Goal: Feedback & Contribution: Submit feedback/report problem

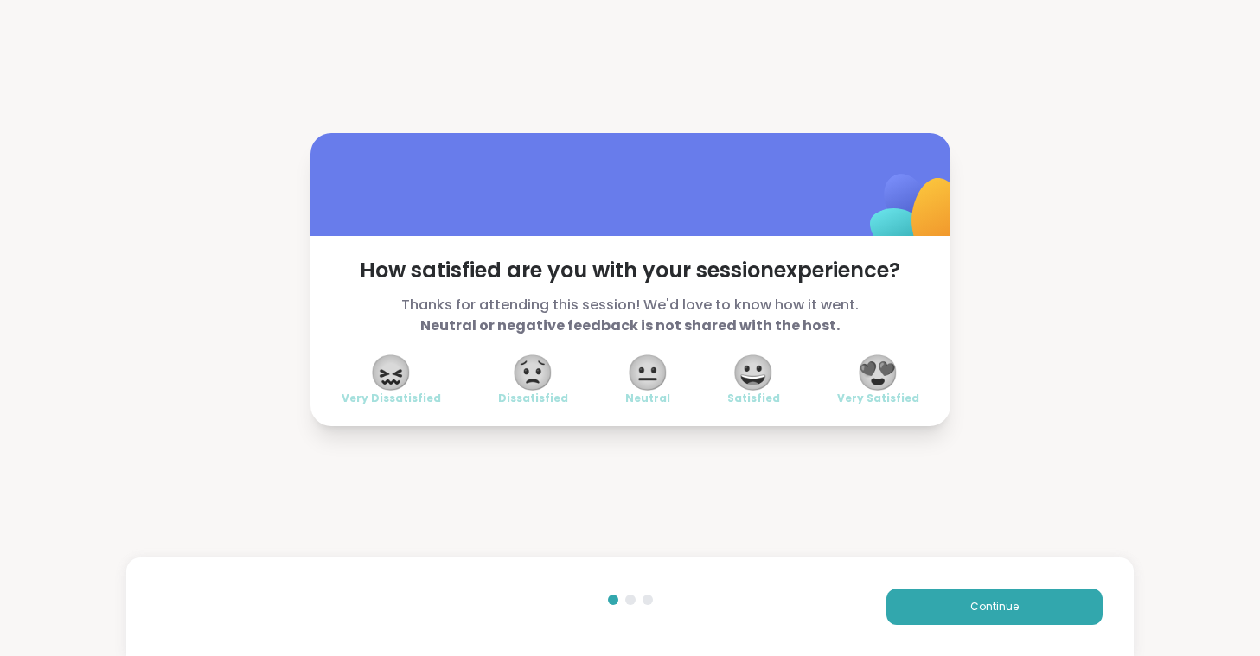
click at [885, 375] on span "😍" at bounding box center [877, 372] width 43 height 31
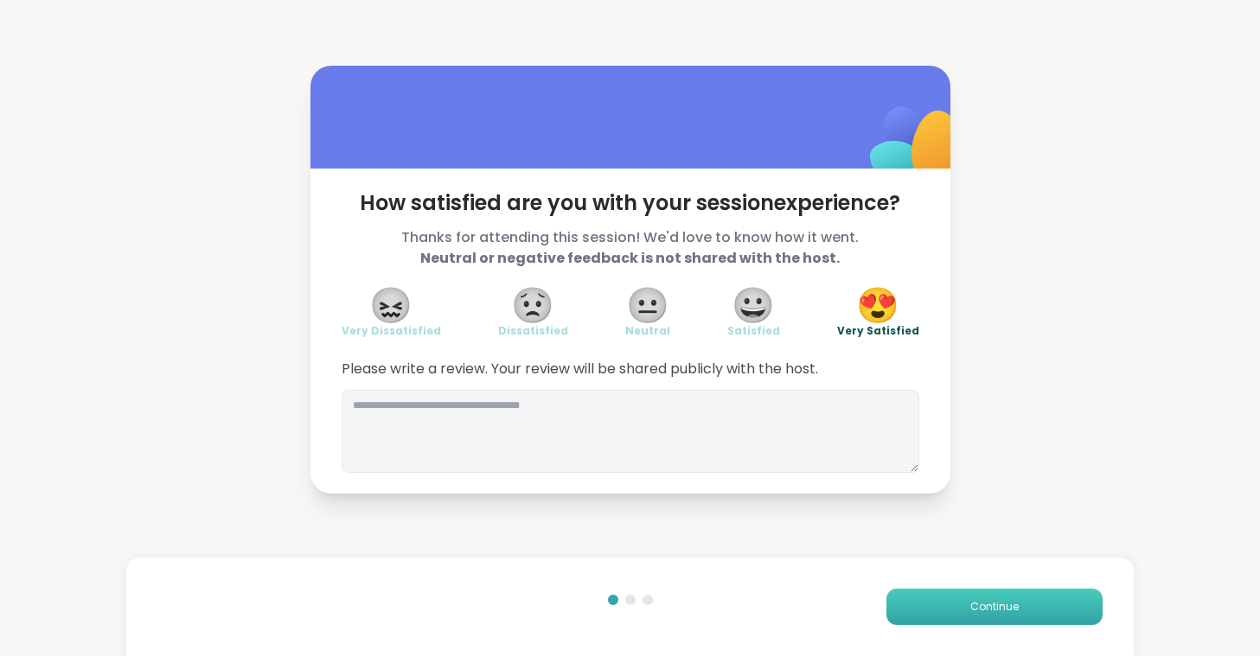
click at [967, 601] on button "Continue" at bounding box center [994, 607] width 216 height 36
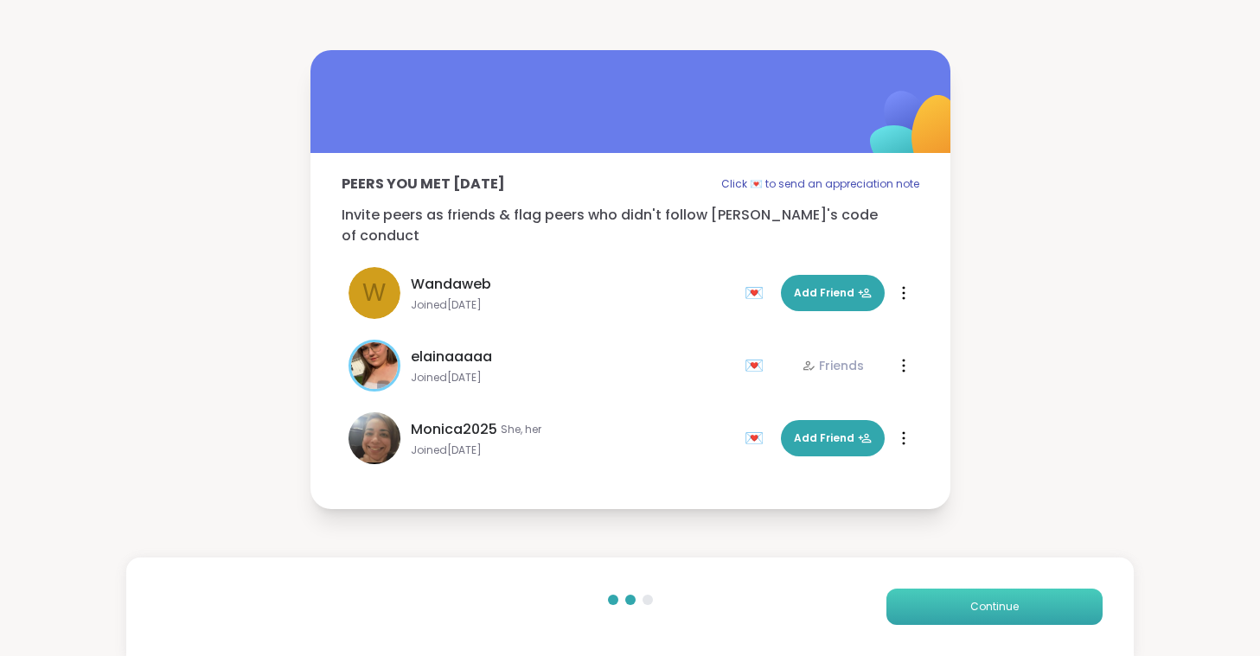
click at [967, 601] on button "Continue" at bounding box center [994, 607] width 216 height 36
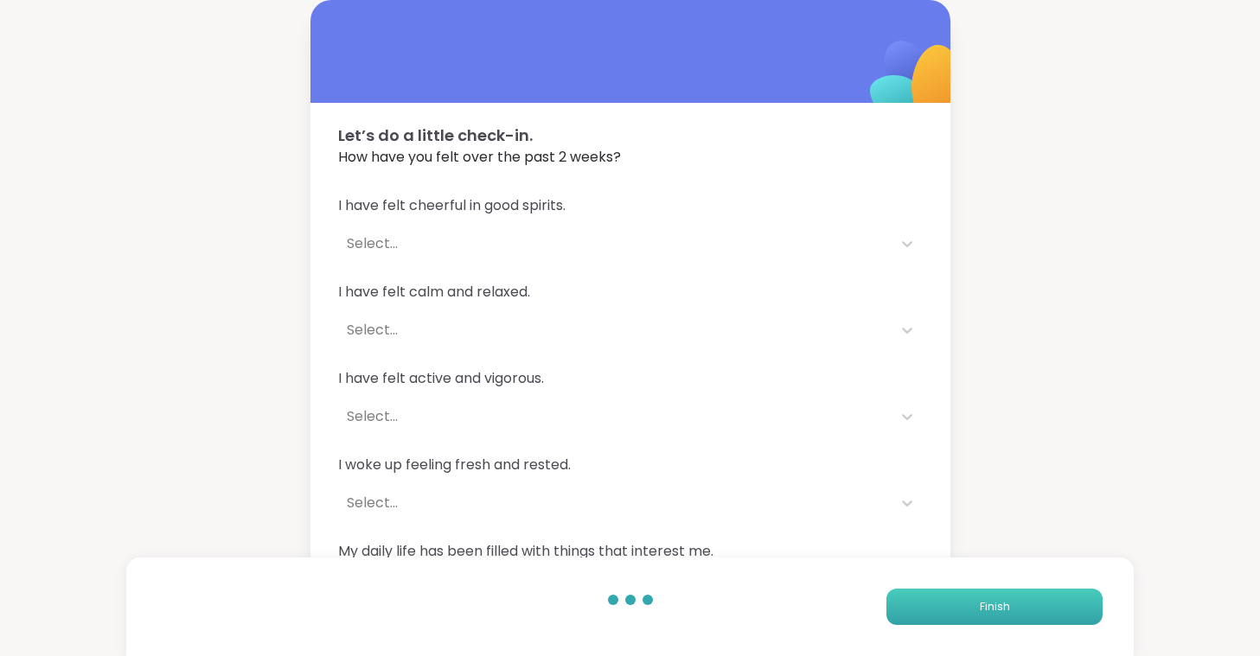
click at [967, 601] on button "Finish" at bounding box center [994, 607] width 216 height 36
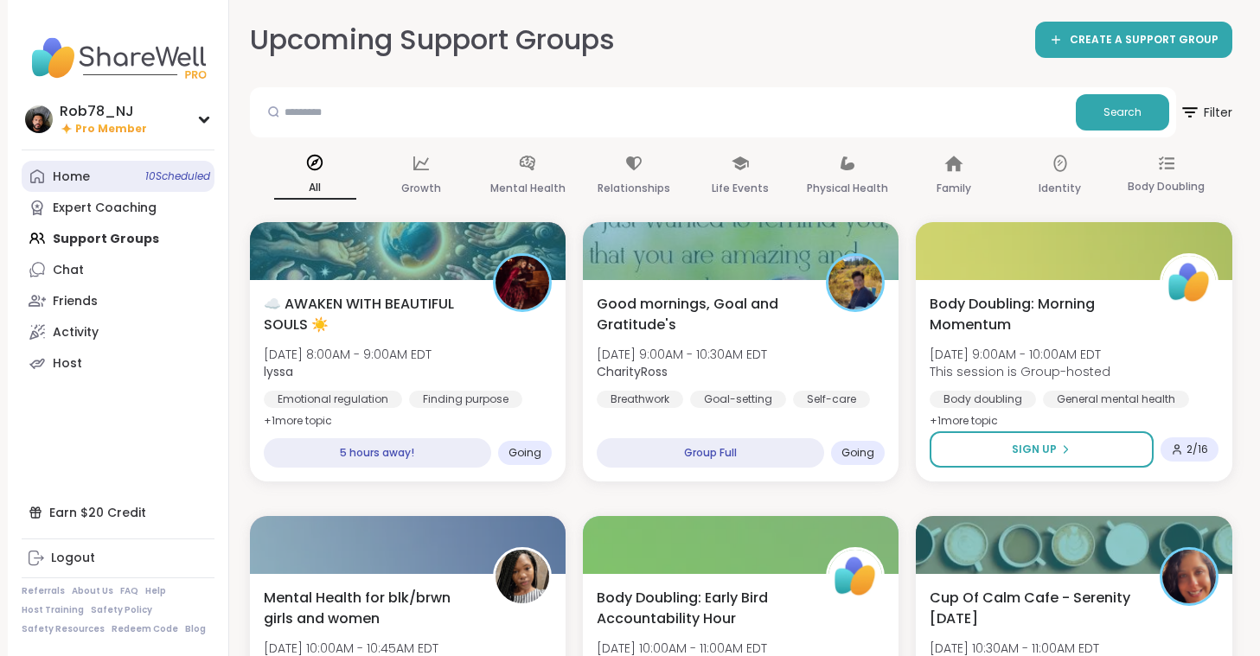
click at [145, 175] on span "10 Scheduled" at bounding box center [177, 176] width 65 height 14
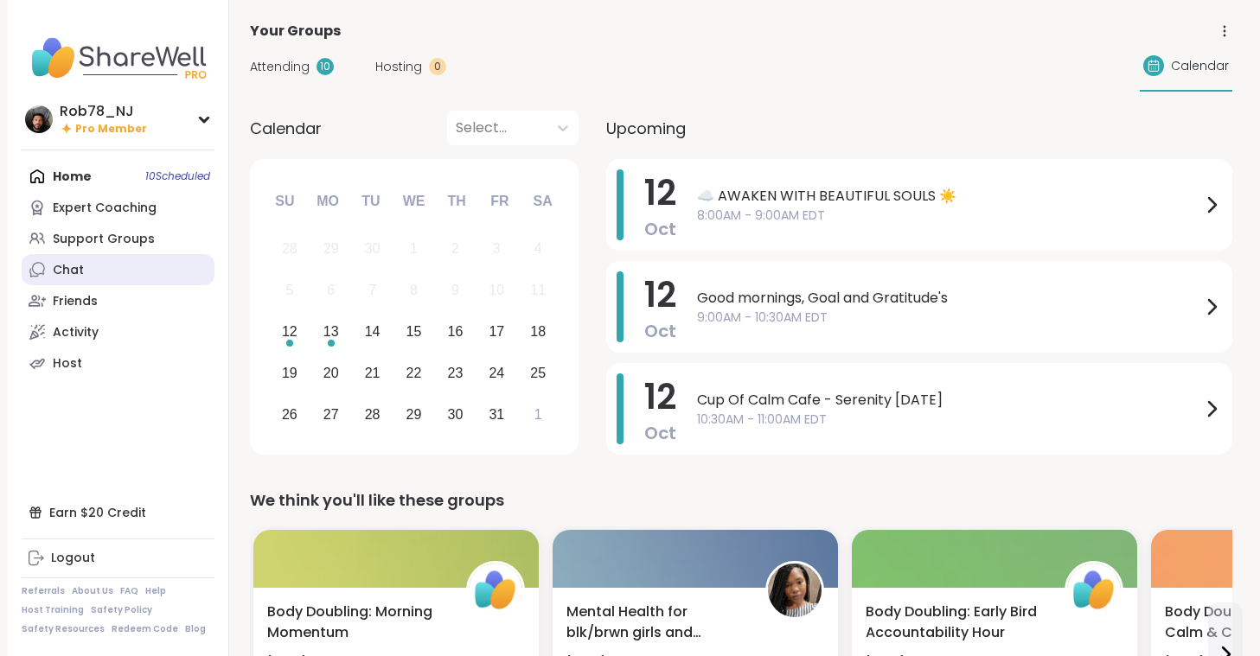
click at [73, 256] on link "Chat" at bounding box center [118, 269] width 193 height 31
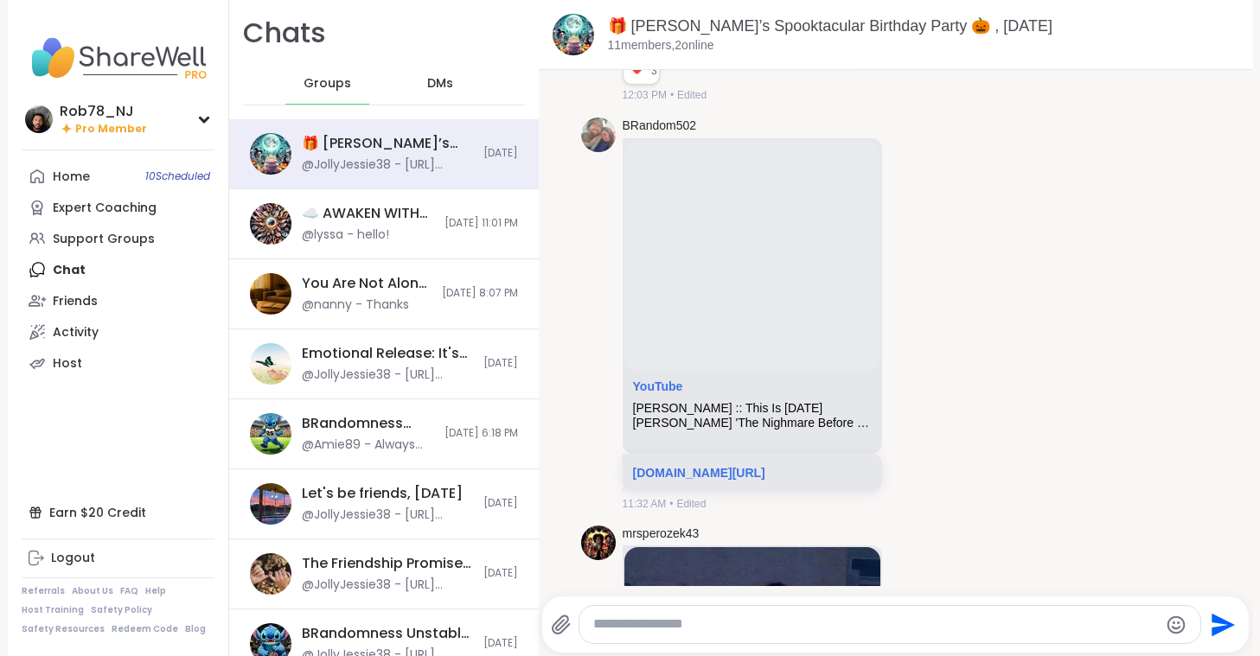
scroll to position [20855, 0]
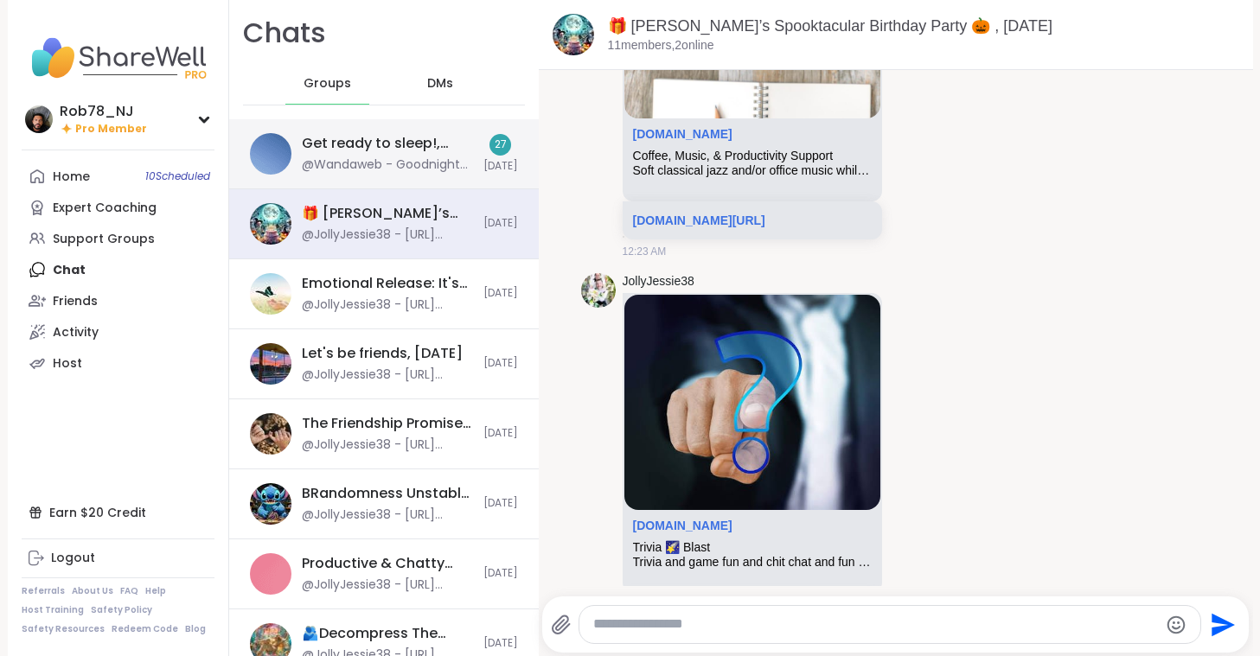
click at [356, 151] on div "Get ready to sleep!, [DATE]" at bounding box center [387, 143] width 171 height 19
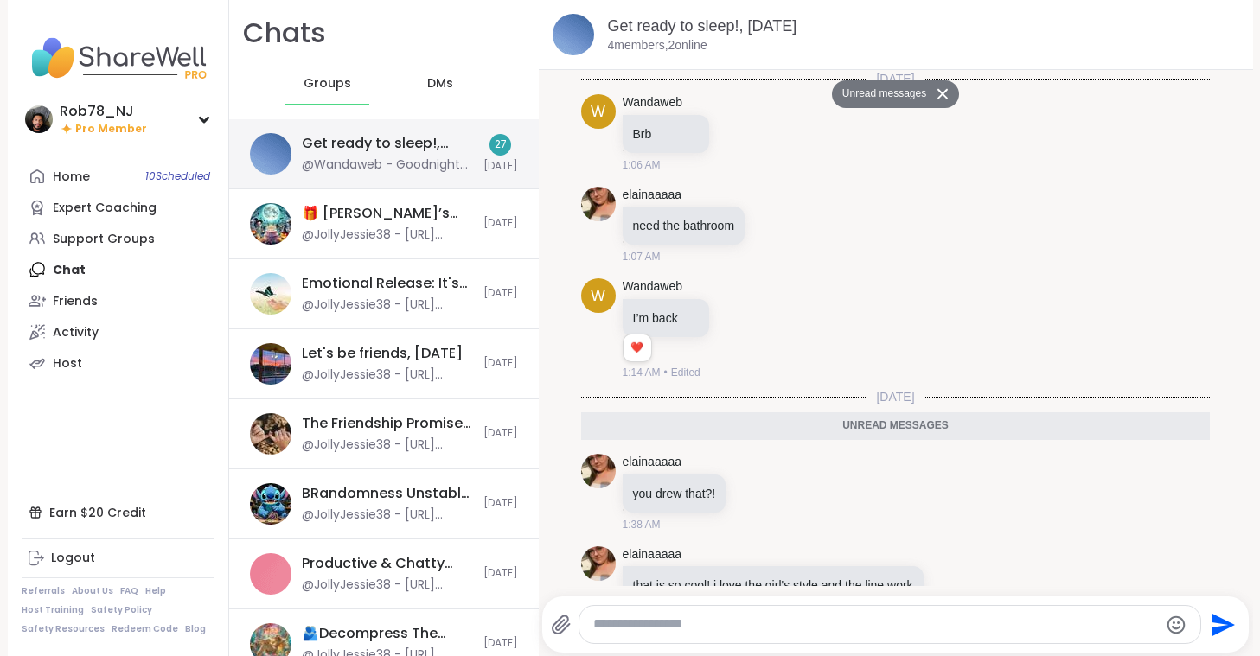
scroll to position [2560, 0]
